Goal: Navigation & Orientation: Find specific page/section

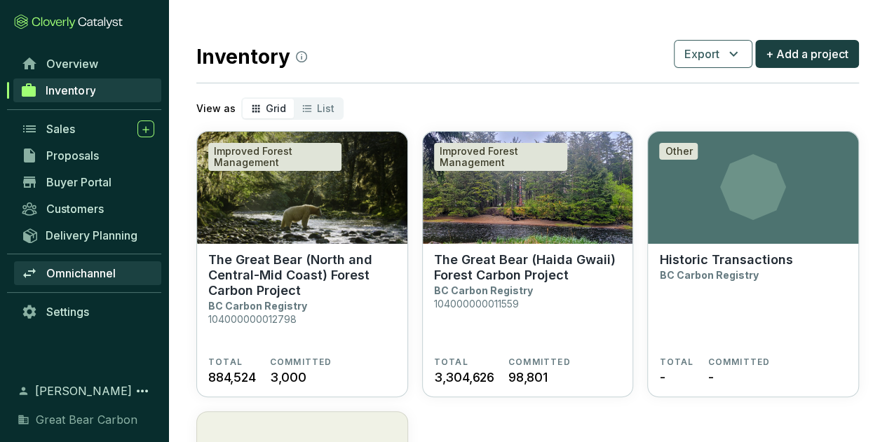
click at [58, 283] on link "Omnichannel" at bounding box center [87, 274] width 147 height 24
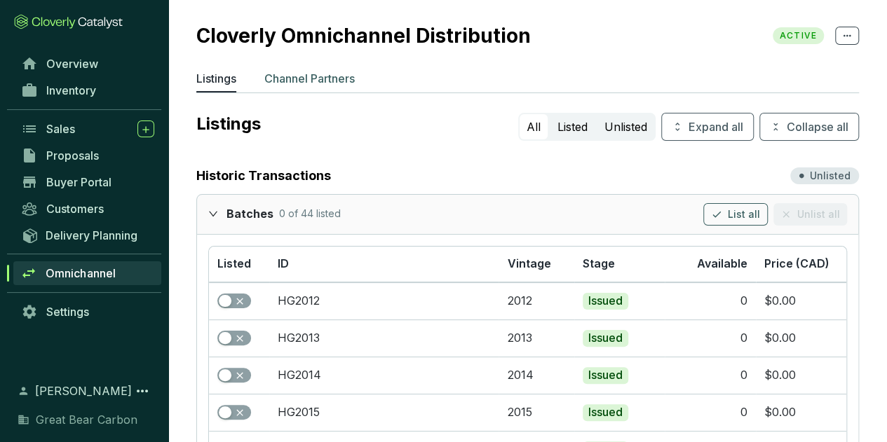
click at [337, 78] on p "Channel Partners" at bounding box center [309, 78] width 90 height 17
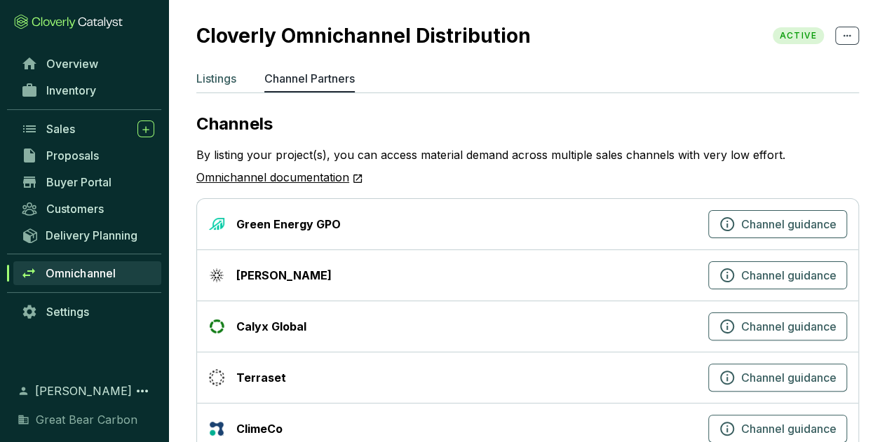
click at [197, 81] on p "Listings" at bounding box center [216, 78] width 40 height 17
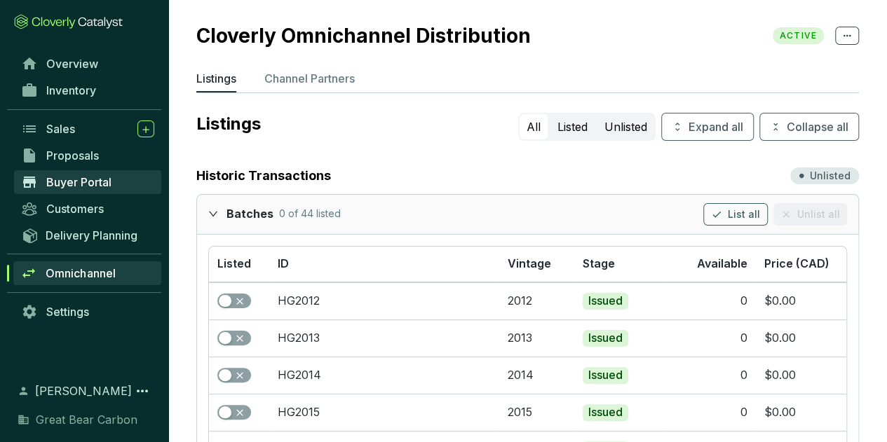
click at [86, 177] on span "Buyer Portal" at bounding box center [78, 182] width 65 height 14
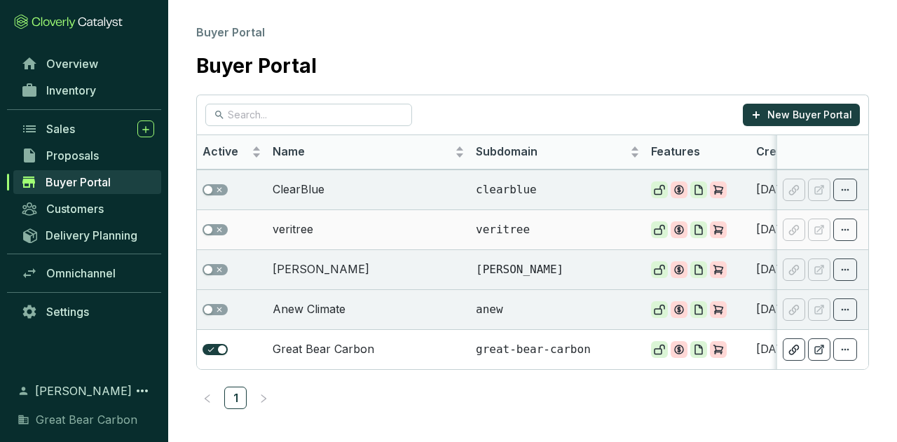
click at [389, 227] on td "veritree" at bounding box center [368, 230] width 203 height 40
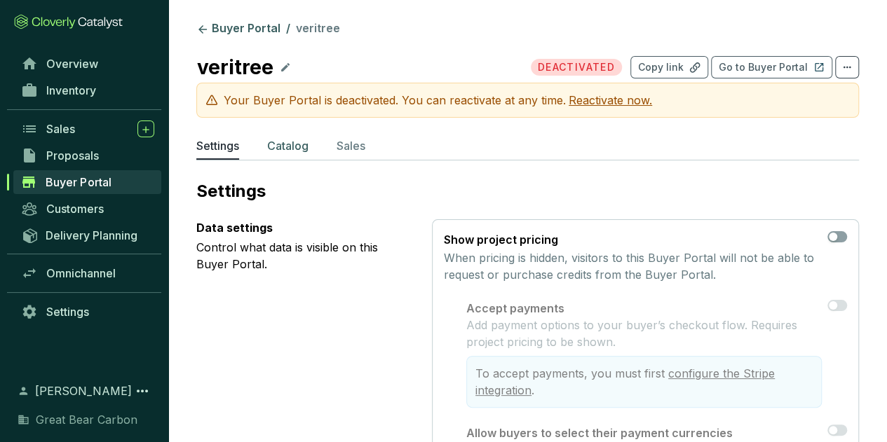
click at [294, 140] on p "Catalog" at bounding box center [287, 145] width 41 height 17
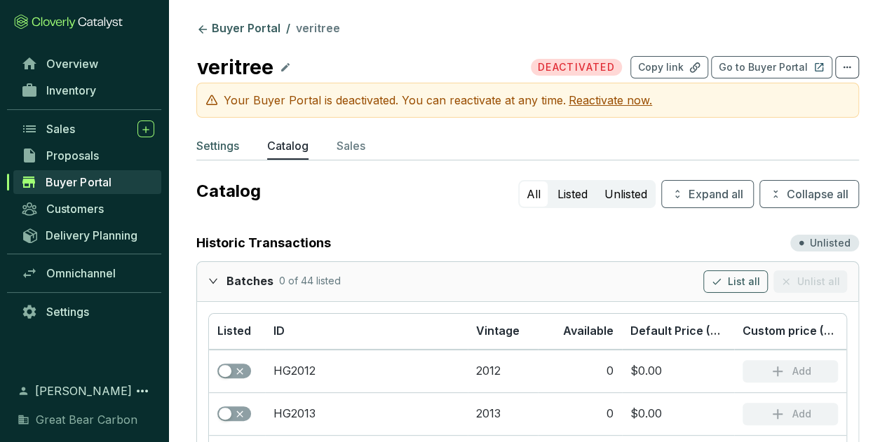
click at [220, 149] on p "Settings" at bounding box center [217, 145] width 43 height 17
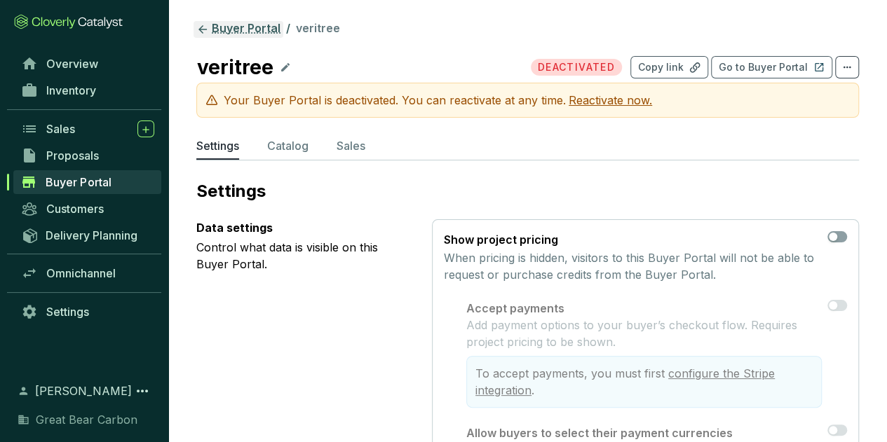
click at [203, 29] on icon at bounding box center [202, 29] width 8 height 8
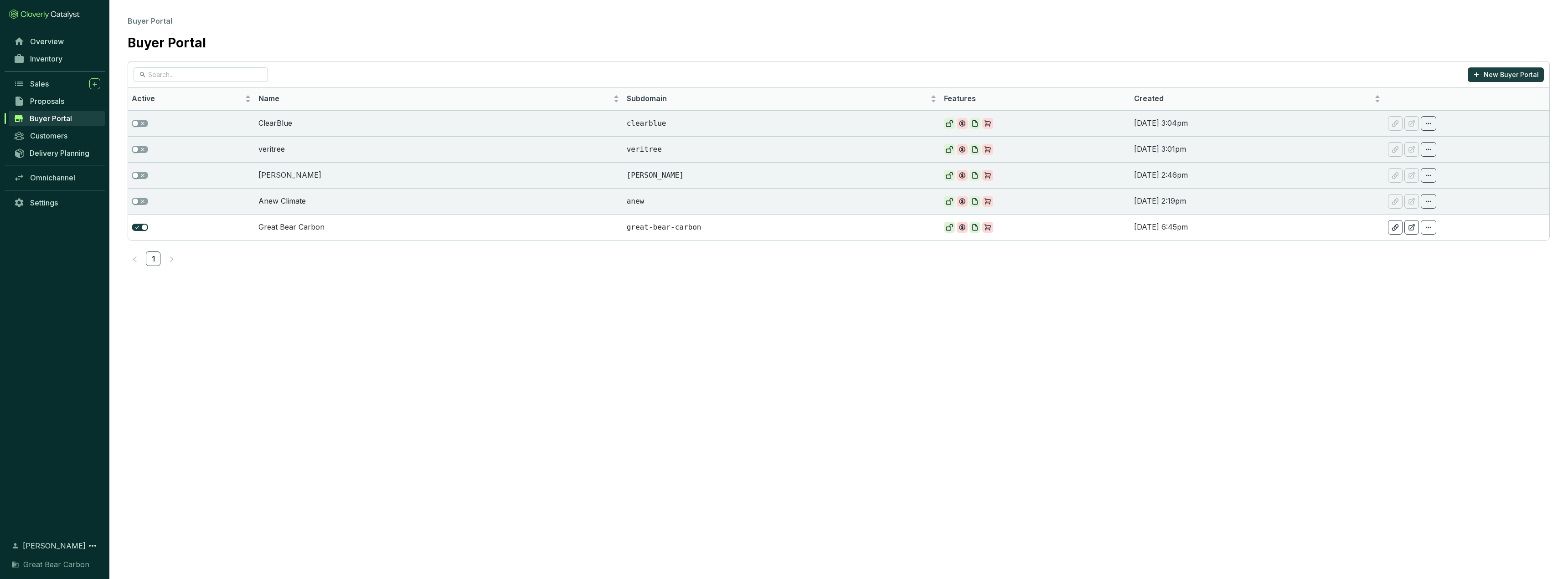
click at [576, 287] on section "Buyer Portal Buyer Portal New Buyer Portal Active Name Subdomain Features Creat…" at bounding box center [784, 289] width 1568 height 579
